Goal: Task Accomplishment & Management: Complete application form

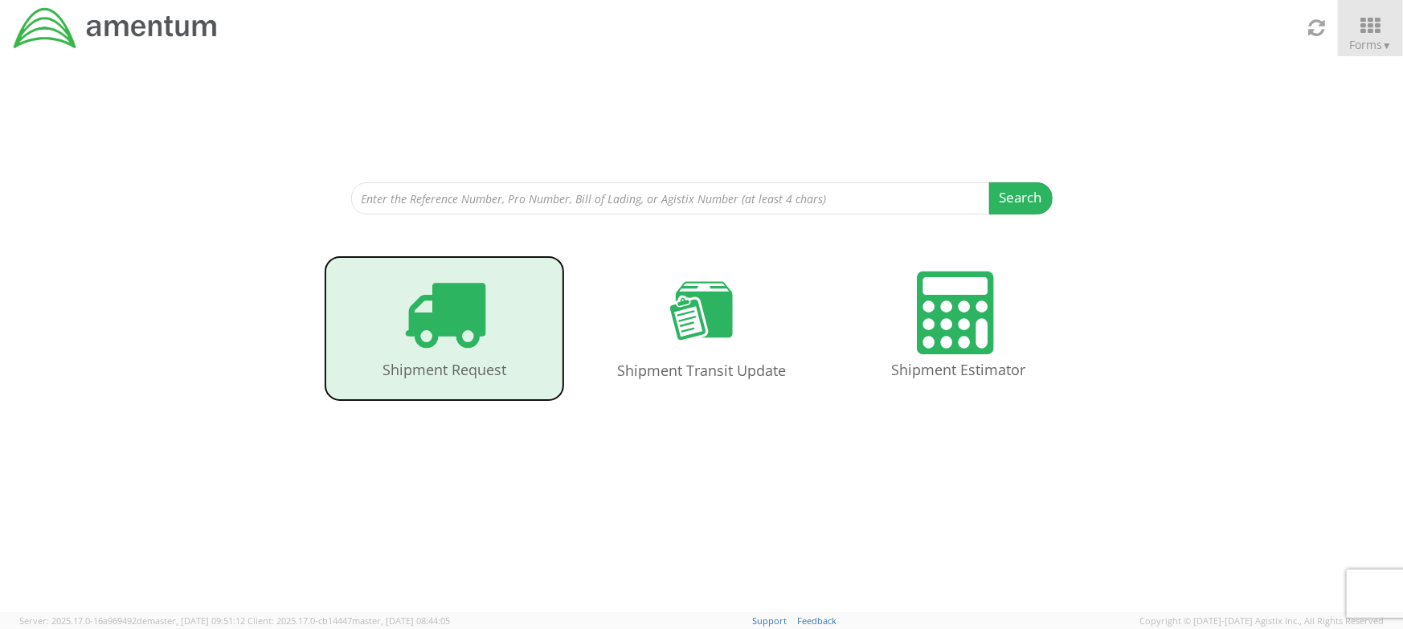
click at [444, 362] on h4 "Shipment Request" at bounding box center [444, 370] width 209 height 16
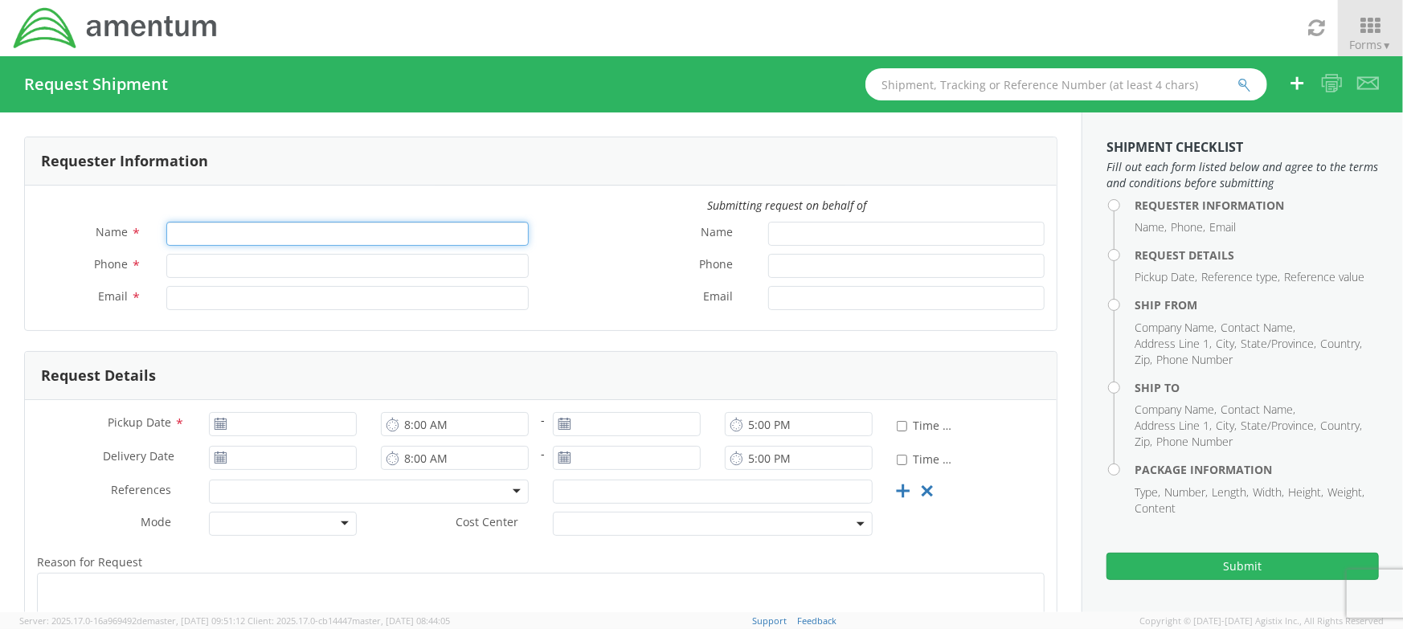
click at [305, 232] on input "Name *" at bounding box center [347, 234] width 363 height 24
type input "[PERSON_NAME]"
type input "817649-3059"
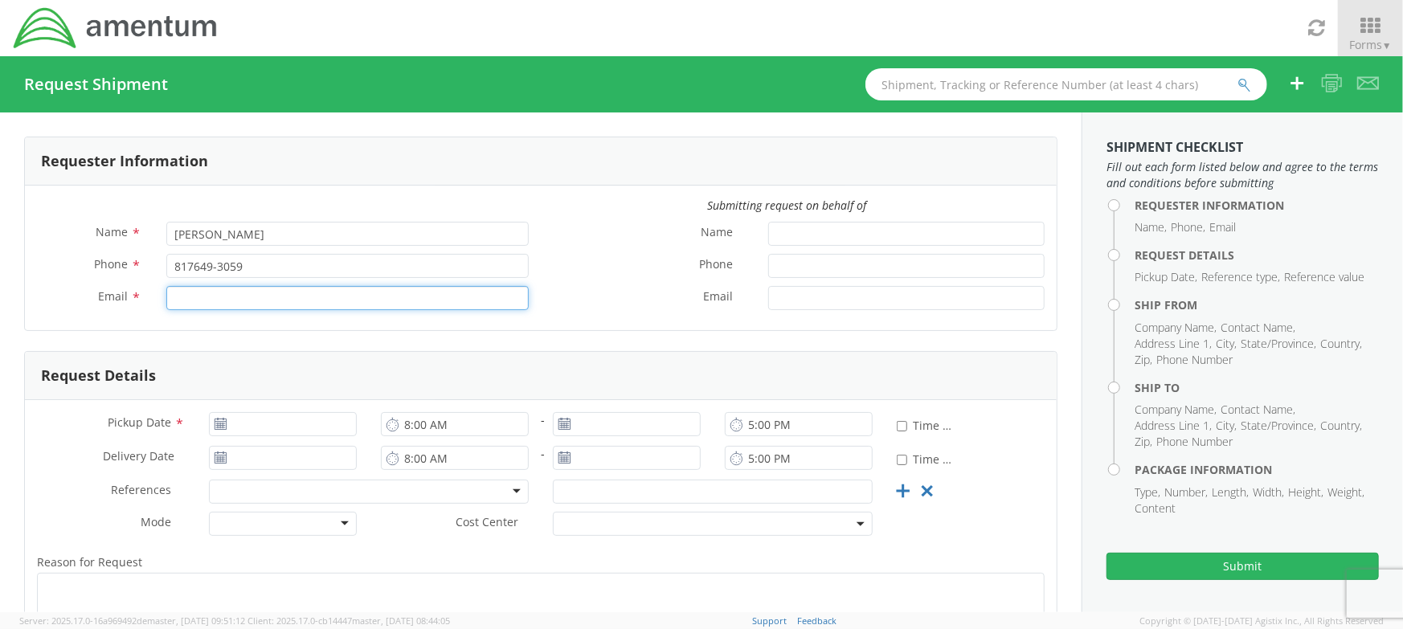
click at [307, 305] on input "Email *" at bounding box center [347, 298] width 363 height 24
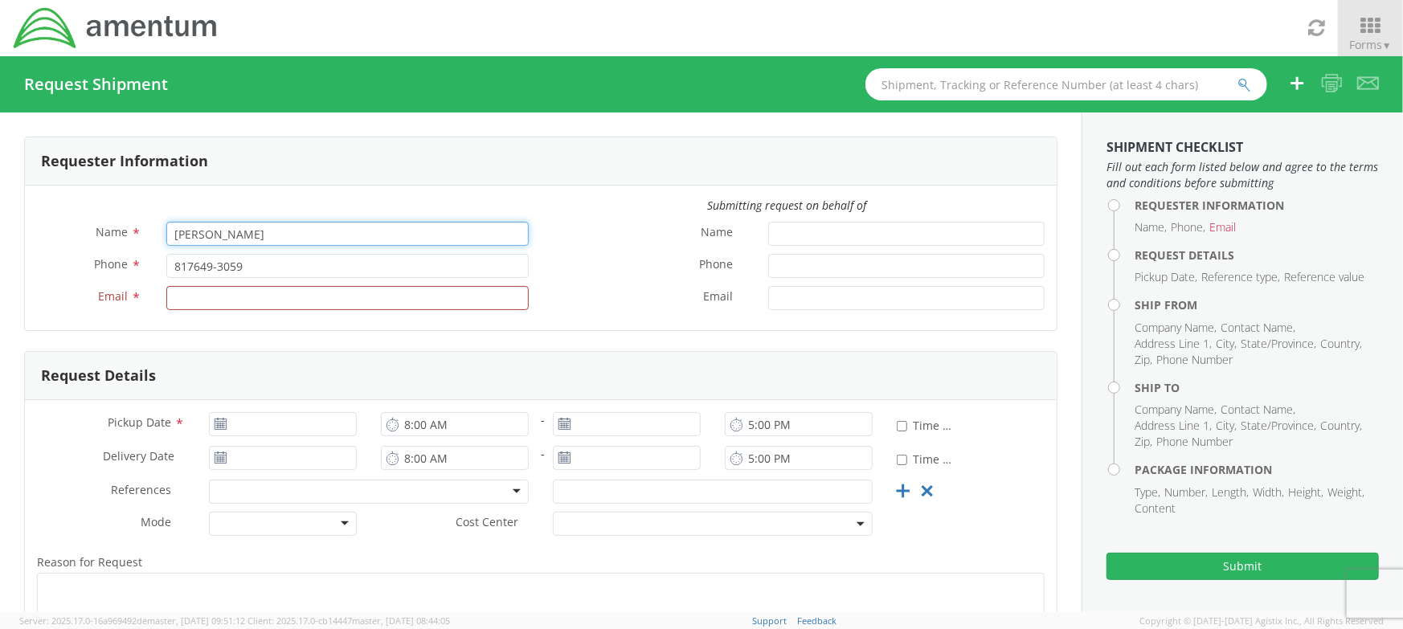
drag, startPoint x: 343, startPoint y: 235, endPoint x: 0, endPoint y: 207, distance: 344.4
click at [0, 207] on div "Requester Information Submitting request on behalf of Name * [PERSON_NAME] Phon…" at bounding box center [541, 436] width 1082 height 647
type input "d"
type input "Dallas Aviation, Inc."
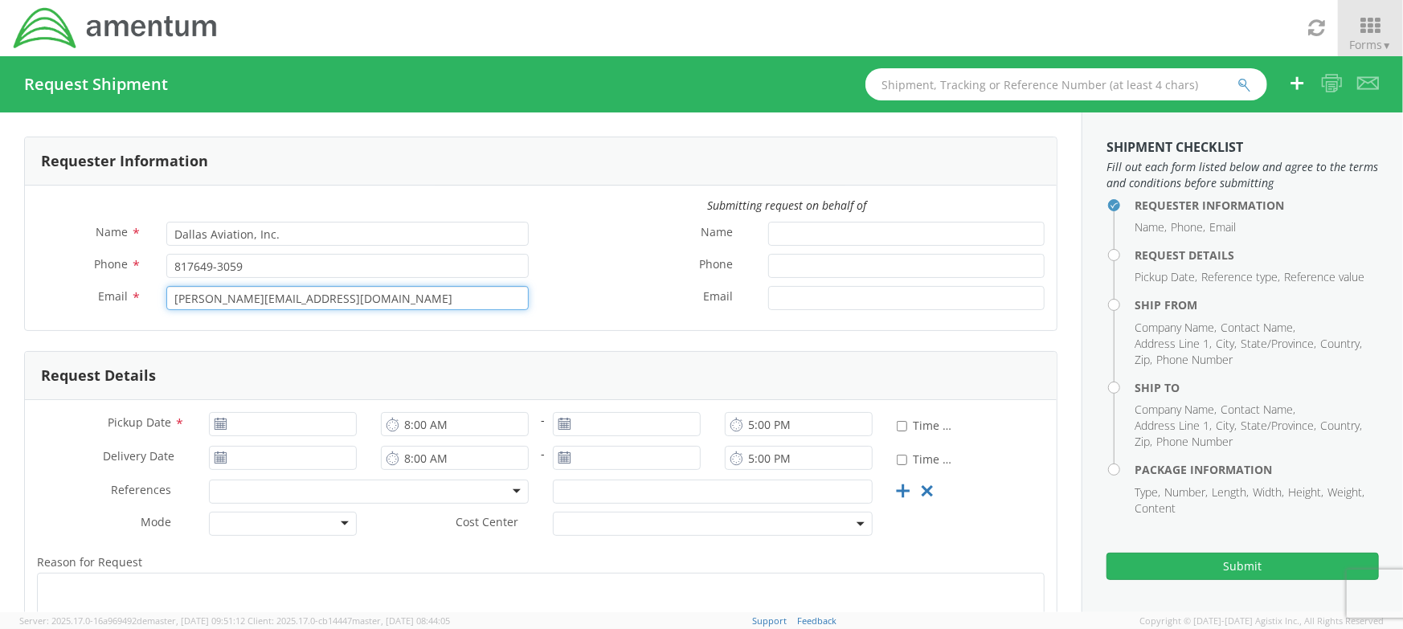
type input "[PERSON_NAME][EMAIL_ADDRESS][DOMAIN_NAME]"
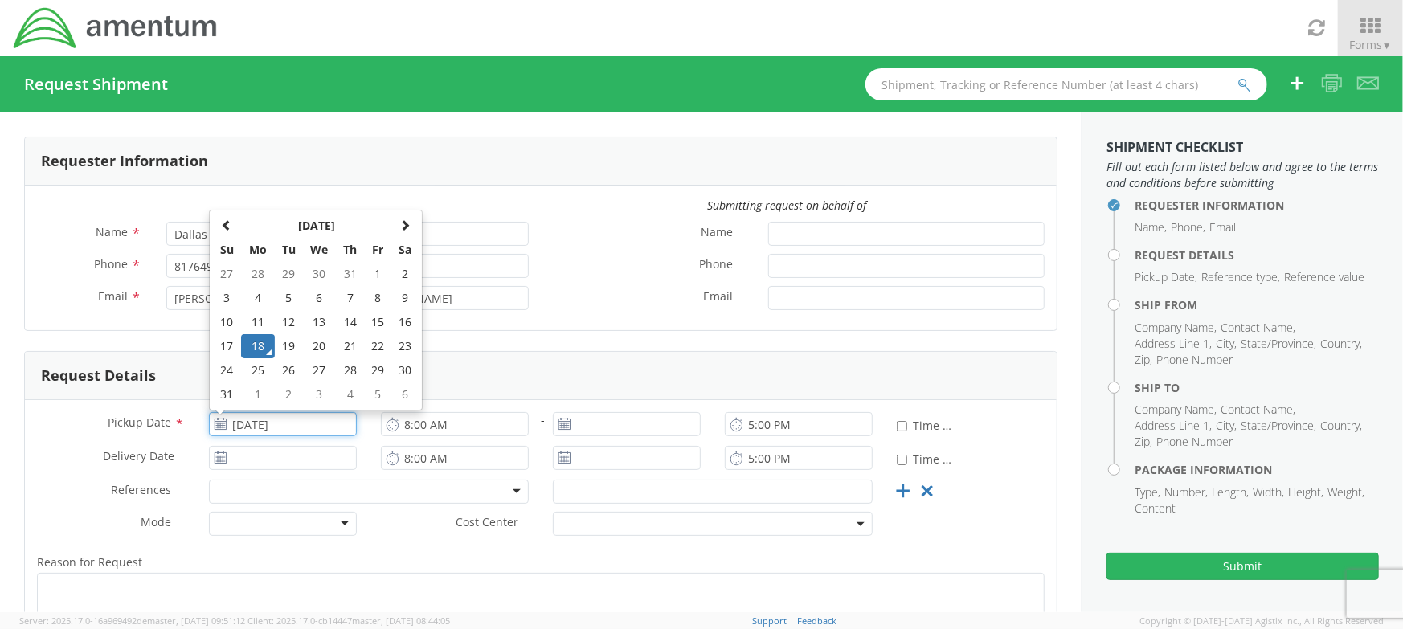
click at [331, 432] on input "[DATE]" at bounding box center [283, 424] width 148 height 24
click at [289, 347] on td "19" at bounding box center [289, 346] width 28 height 24
type input "[DATE]"
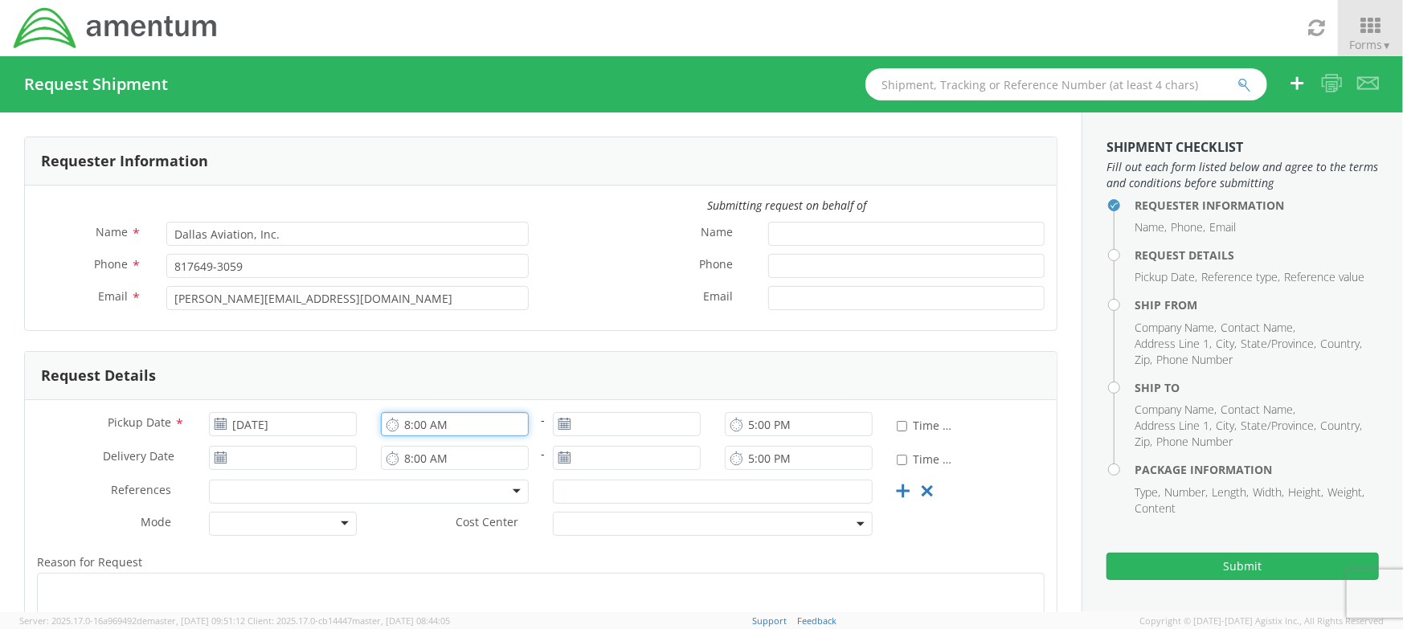
click at [472, 434] on input "8:00 AM" at bounding box center [455, 424] width 148 height 24
type input "10:00 AM"
click at [645, 415] on input "[DATE]" at bounding box center [627, 424] width 148 height 24
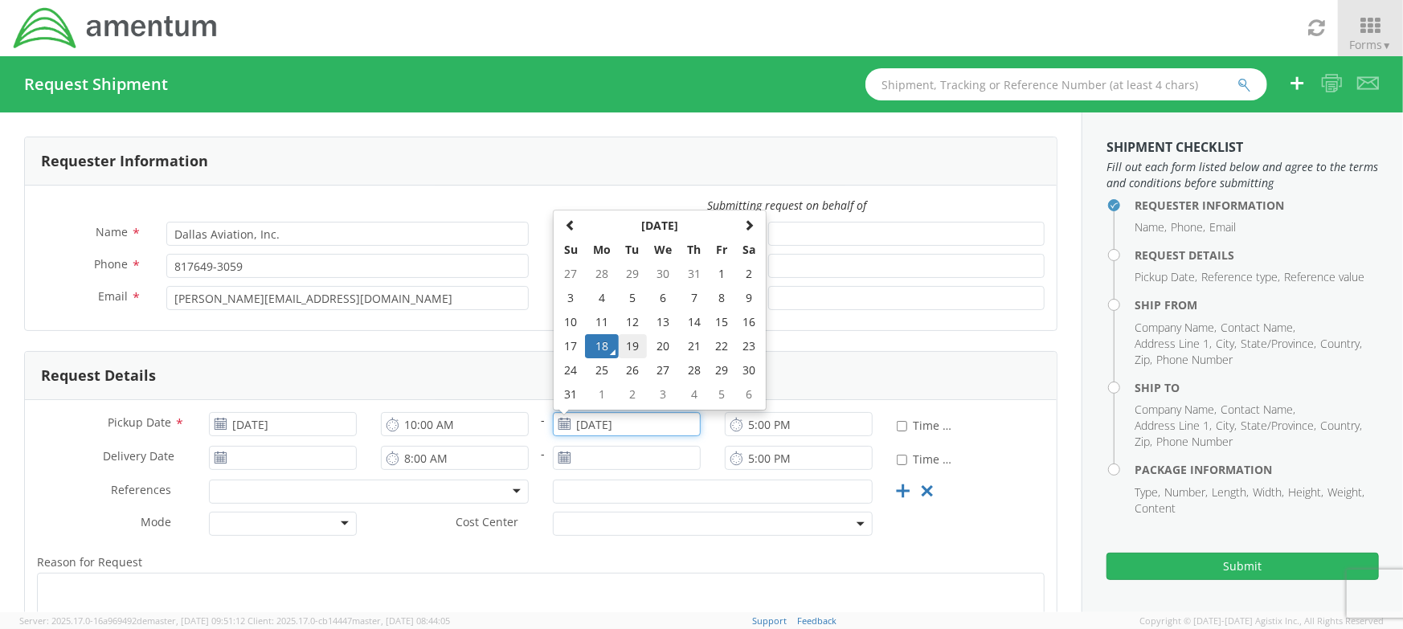
click at [635, 346] on td "19" at bounding box center [633, 346] width 28 height 24
type input "[DATE]"
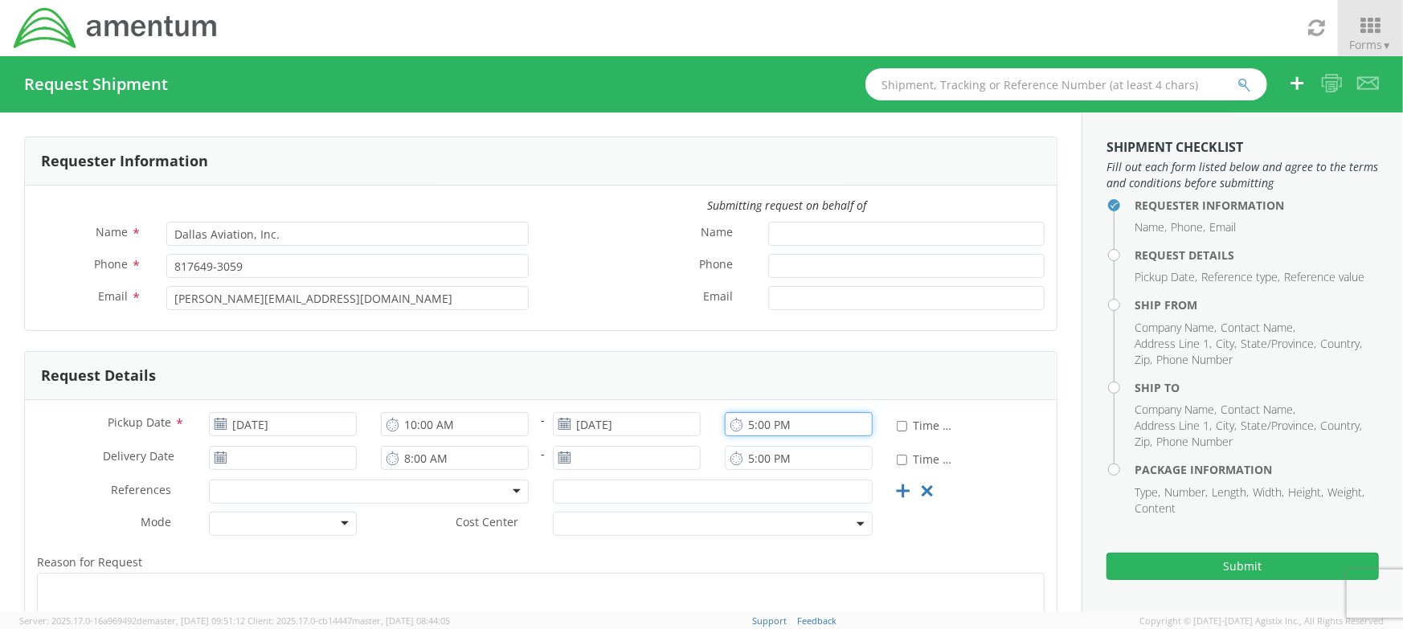
click at [797, 421] on input "5:00 PM" at bounding box center [799, 424] width 148 height 24
type input "4:00 PM"
click at [682, 343] on form "Requester Information Submitting request on behalf of Name * Dallas Aviation, I…" at bounding box center [541, 448] width 1034 height 623
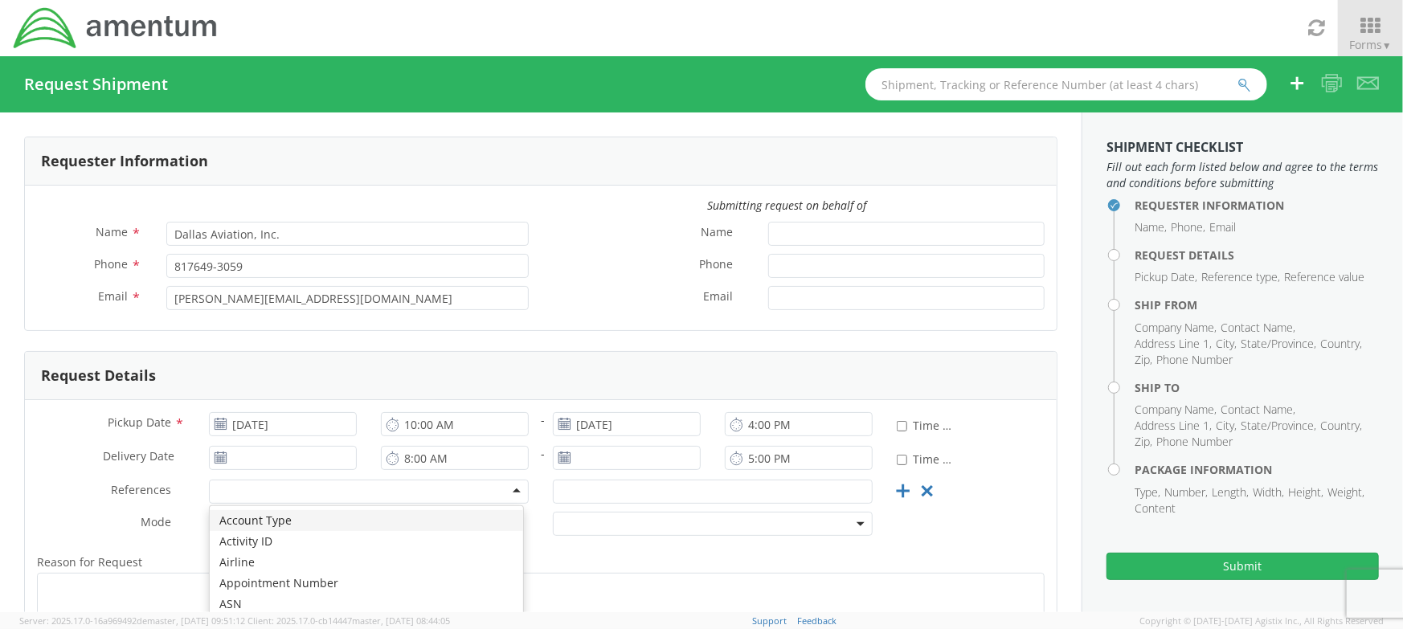
click at [501, 480] on div at bounding box center [369, 492] width 320 height 24
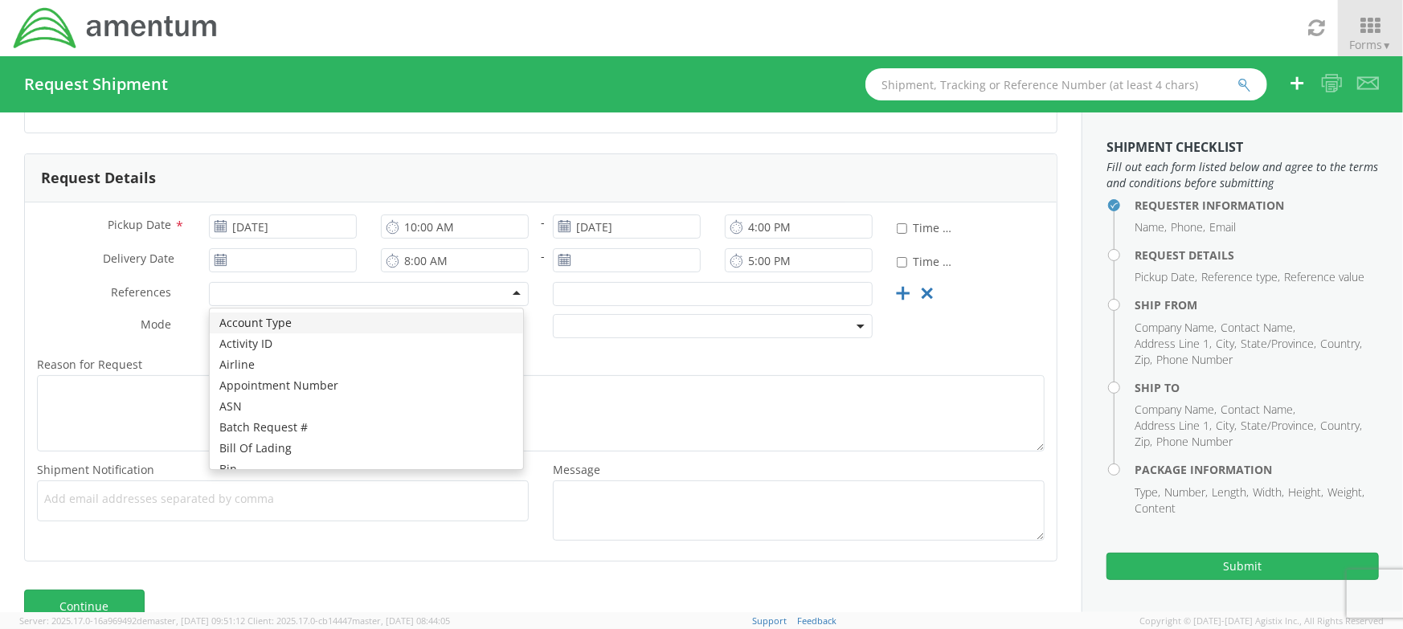
scroll to position [199, 0]
type input "p"
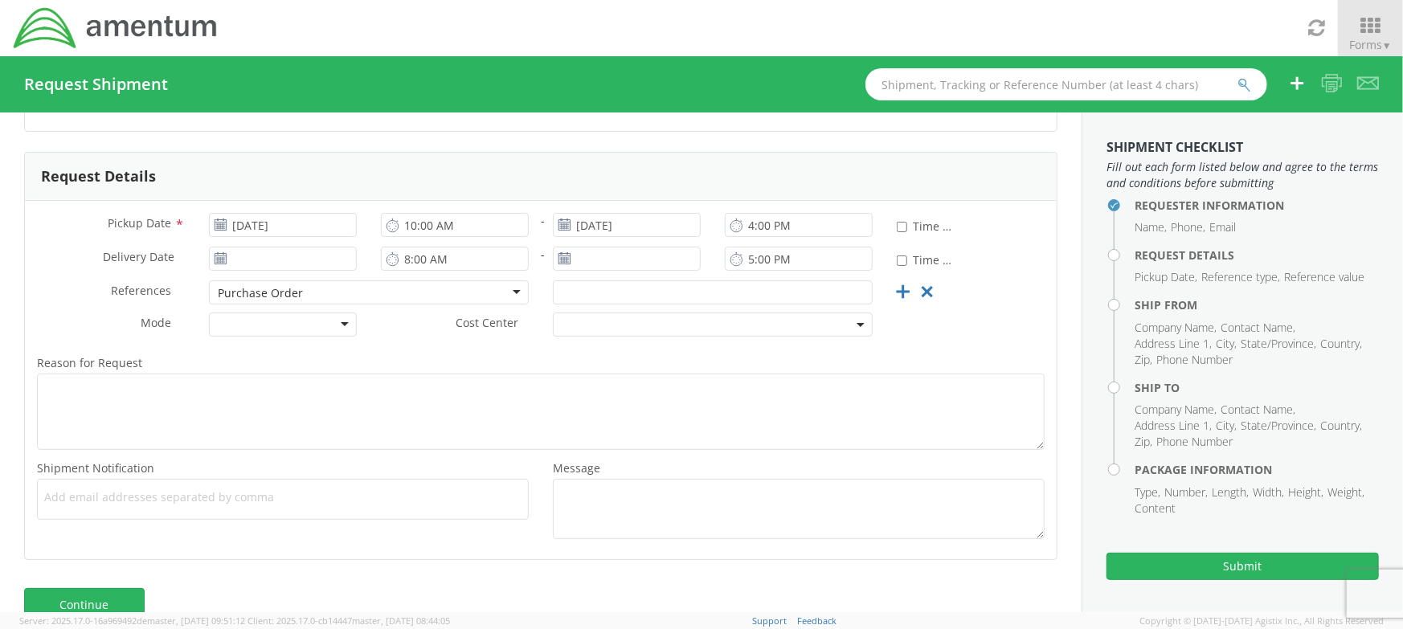
scroll to position [0, 0]
click at [690, 294] on input "text" at bounding box center [713, 293] width 320 height 24
